Goal: Transaction & Acquisition: Purchase product/service

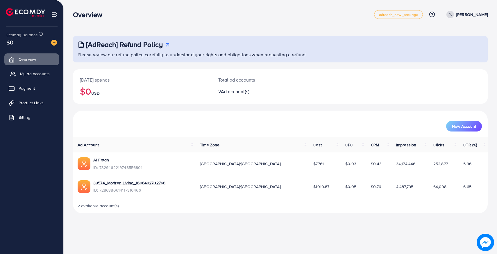
click at [33, 72] on span "My ad accounts" at bounding box center [35, 74] width 30 height 6
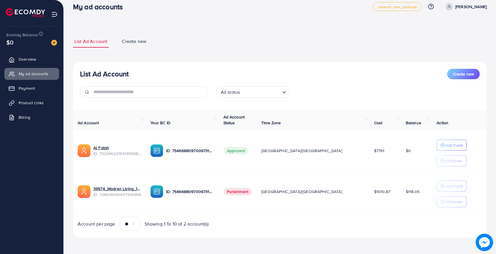
scroll to position [8, 0]
click at [445, 143] on p "Add Fund" at bounding box center [454, 145] width 18 height 7
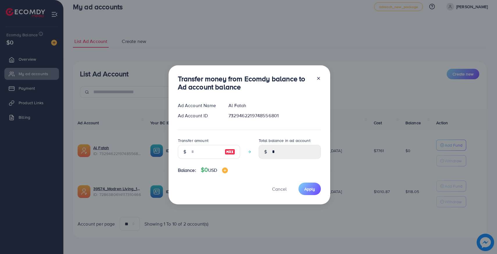
click at [316, 78] on icon at bounding box center [318, 78] width 5 height 5
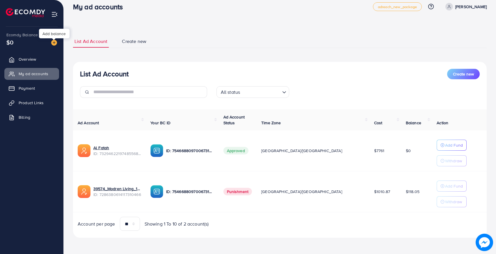
click at [53, 44] on img at bounding box center [54, 43] width 6 height 6
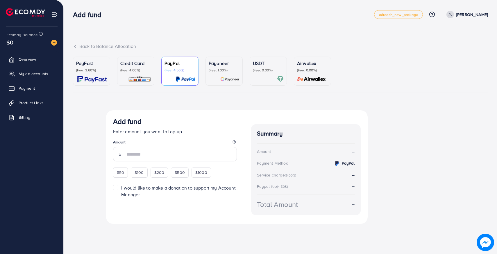
click at [87, 74] on div "PayFast (Fee: 3.60%)" at bounding box center [91, 71] width 31 height 23
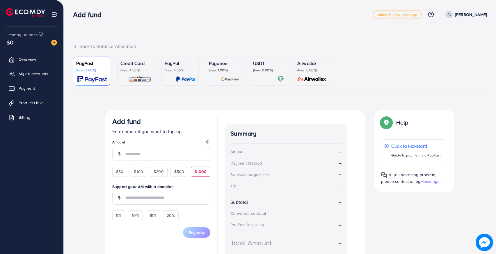
click at [199, 174] on span "$1000" at bounding box center [201, 172] width 12 height 6
type input "****"
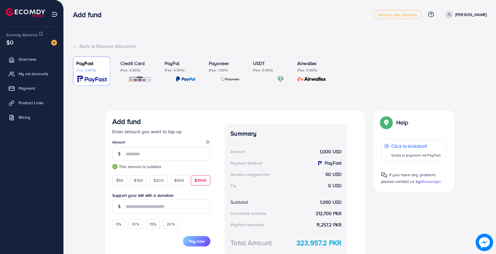
scroll to position [42, 0]
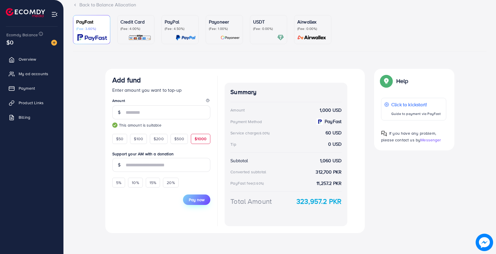
click at [195, 199] on span "Pay now" at bounding box center [197, 200] width 16 height 6
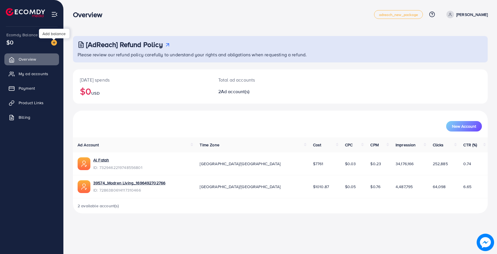
click at [56, 44] on img at bounding box center [54, 43] width 6 height 6
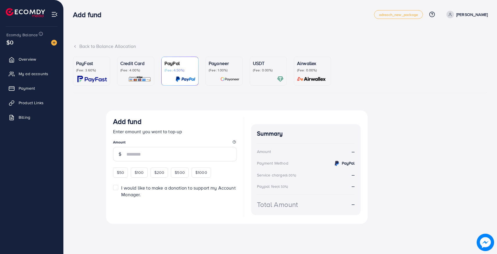
click at [89, 73] on div "PayFast (Fee: 3.60%)" at bounding box center [91, 71] width 31 height 23
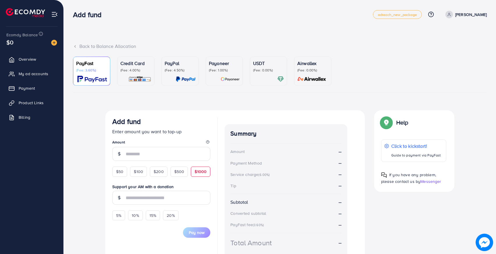
click at [200, 172] on span "$1000" at bounding box center [201, 172] width 12 height 6
type input "****"
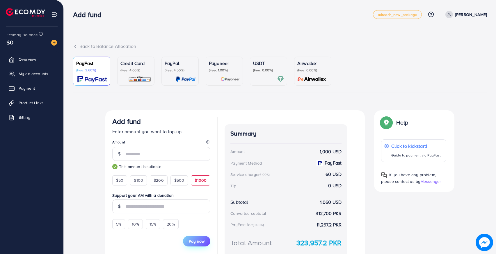
click at [195, 238] on button "Pay now" at bounding box center [196, 241] width 27 height 10
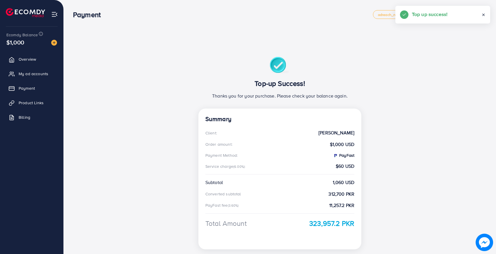
click at [483, 14] on icon at bounding box center [483, 15] width 4 height 4
click at [33, 75] on span "My ad accounts" at bounding box center [35, 74] width 30 height 6
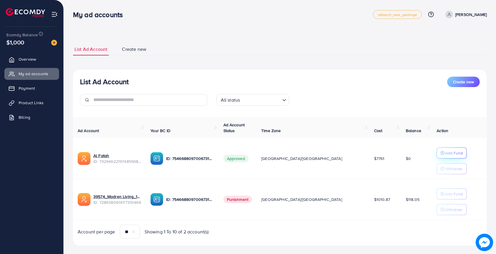
click at [445, 150] on p "Add Fund" at bounding box center [454, 153] width 18 height 7
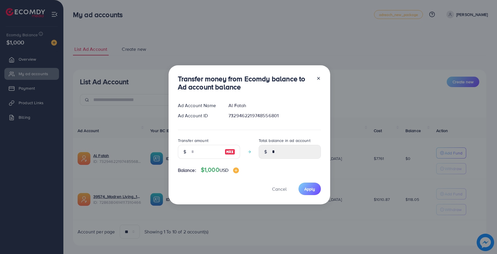
click at [226, 152] on img at bounding box center [230, 152] width 10 height 7
type input "****"
type input "*******"
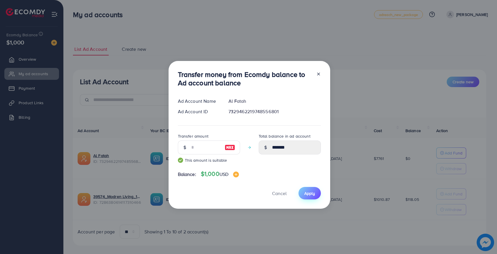
click at [304, 195] on span "Apply" at bounding box center [309, 194] width 11 height 6
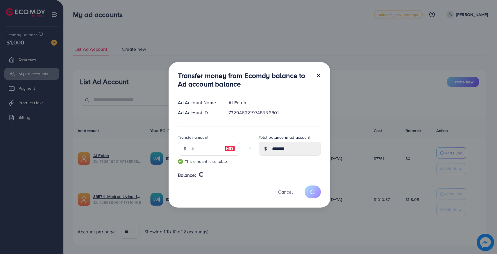
type input "*"
